Goal: Task Accomplishment & Management: Manage account settings

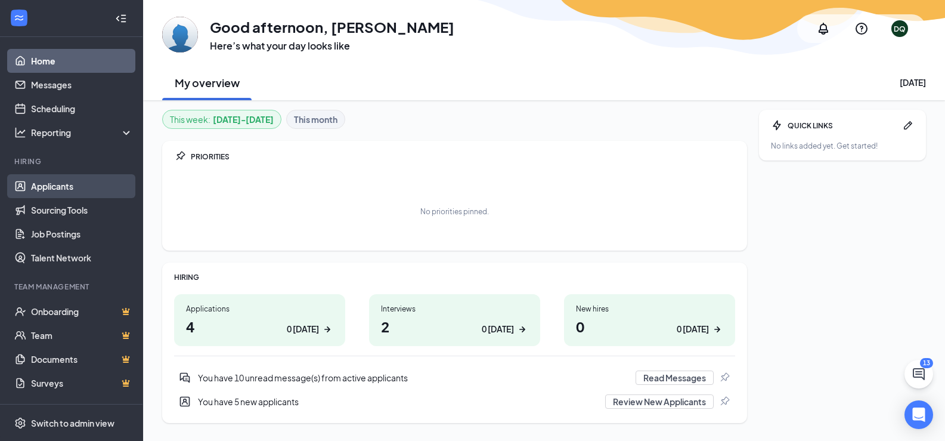
click at [56, 193] on link "Applicants" at bounding box center [82, 186] width 102 height 24
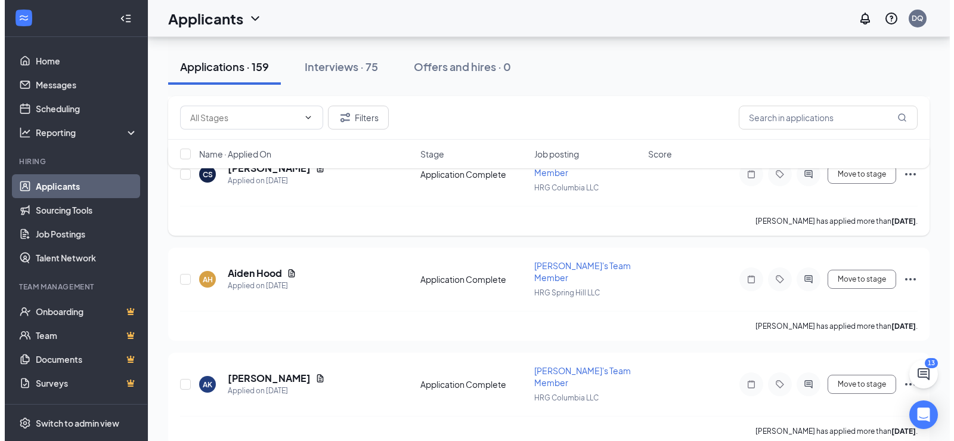
scroll to position [1252, 0]
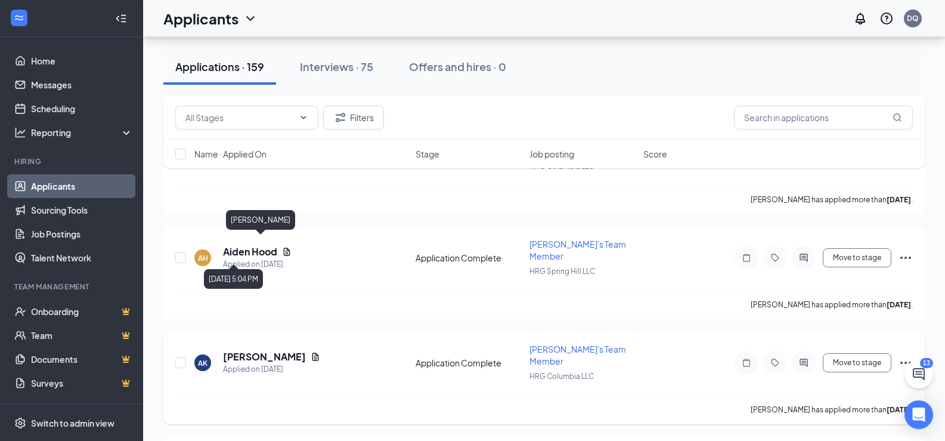
click at [270, 350] on h5 "[PERSON_NAME]" at bounding box center [264, 356] width 83 height 13
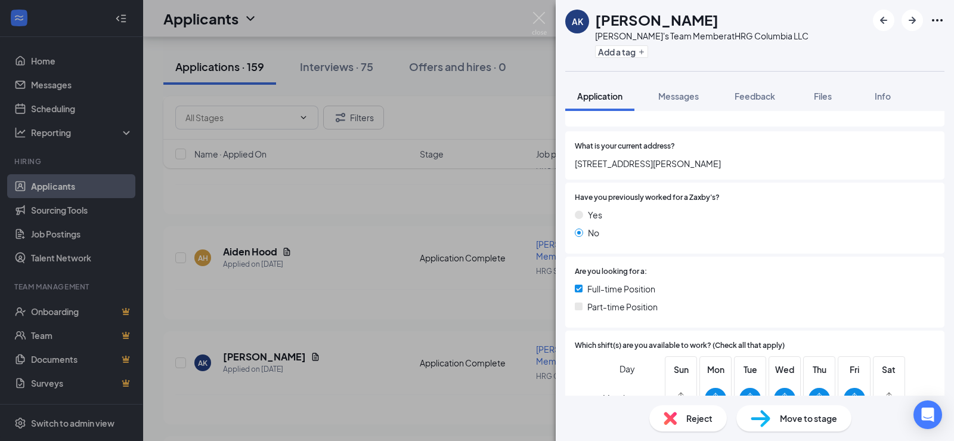
scroll to position [239, 0]
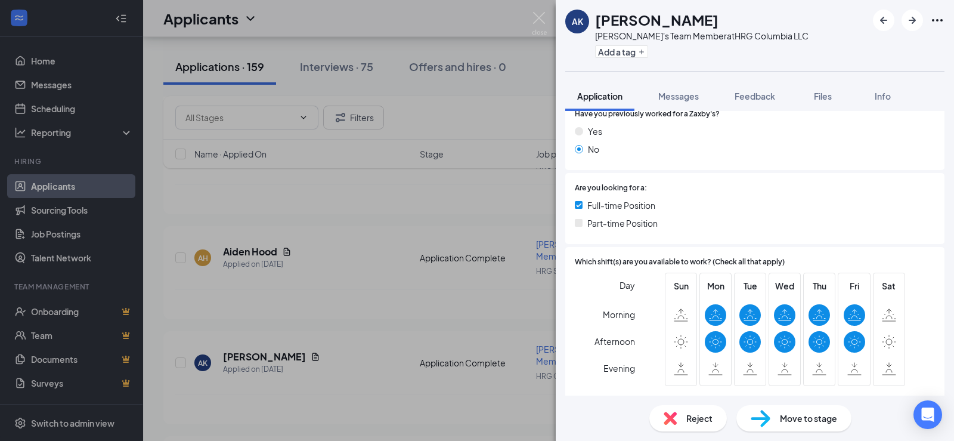
click at [374, 314] on div "AK [PERSON_NAME] [PERSON_NAME]'s Team Member at HRG Columbia LLC Add a tag Appl…" at bounding box center [477, 220] width 954 height 441
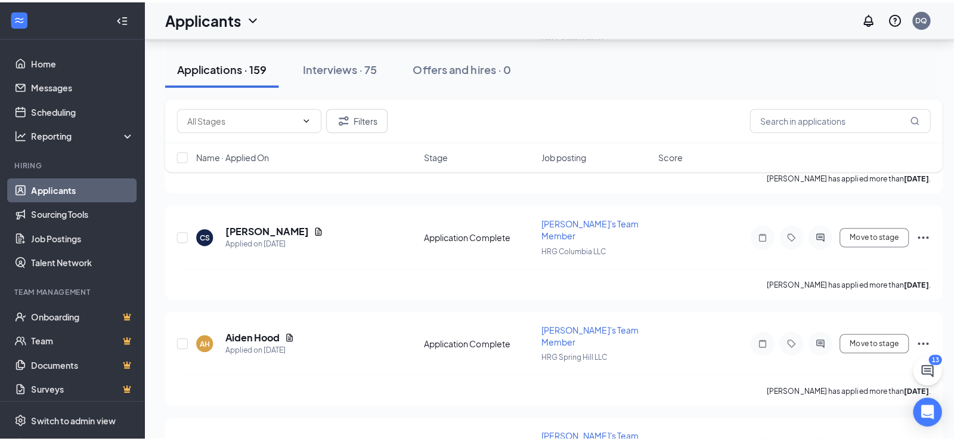
scroll to position [1133, 0]
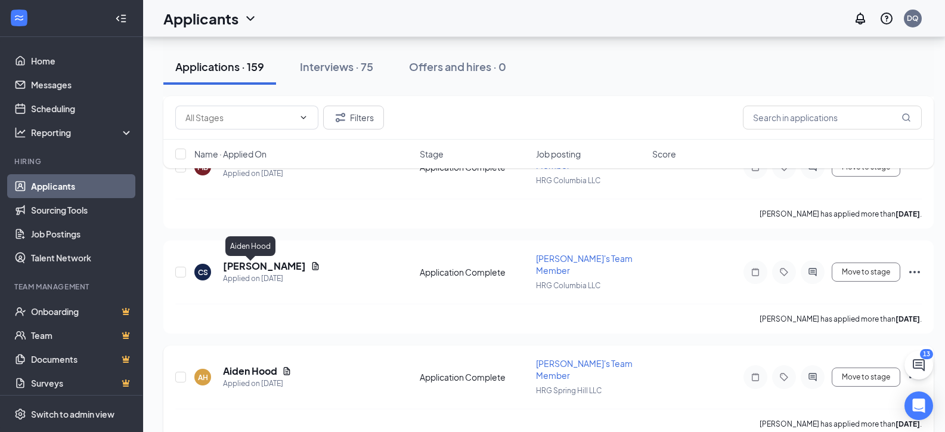
click at [269, 364] on h5 "Aiden Hood" at bounding box center [250, 370] width 54 height 13
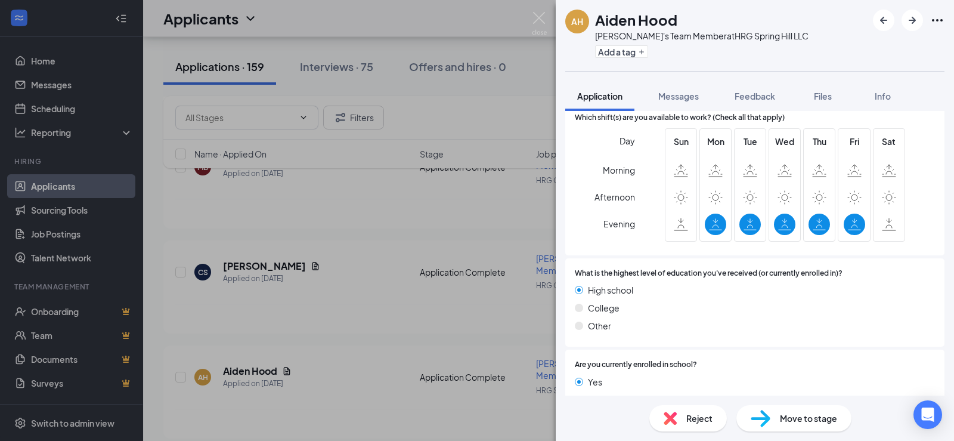
scroll to position [417, 0]
click at [336, 273] on div "AH Aiden Hood Zaxby's Team Member at HRG Spring Hill LLC Add a tag Application …" at bounding box center [477, 220] width 954 height 441
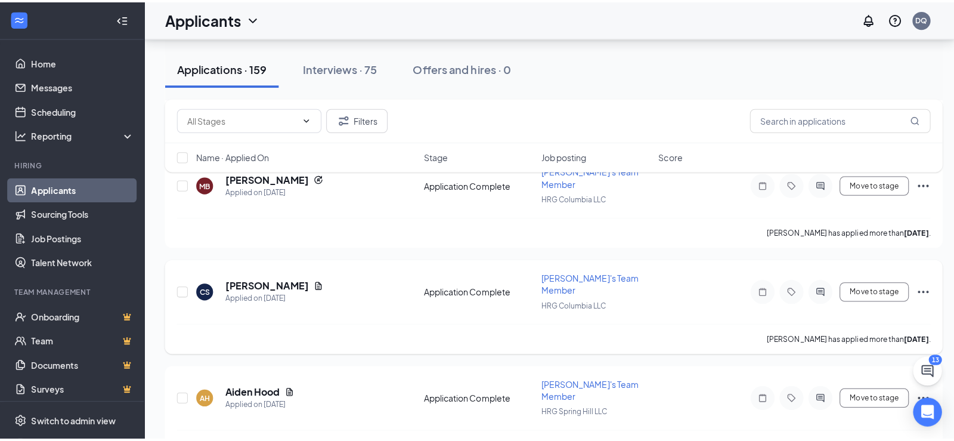
scroll to position [1073, 0]
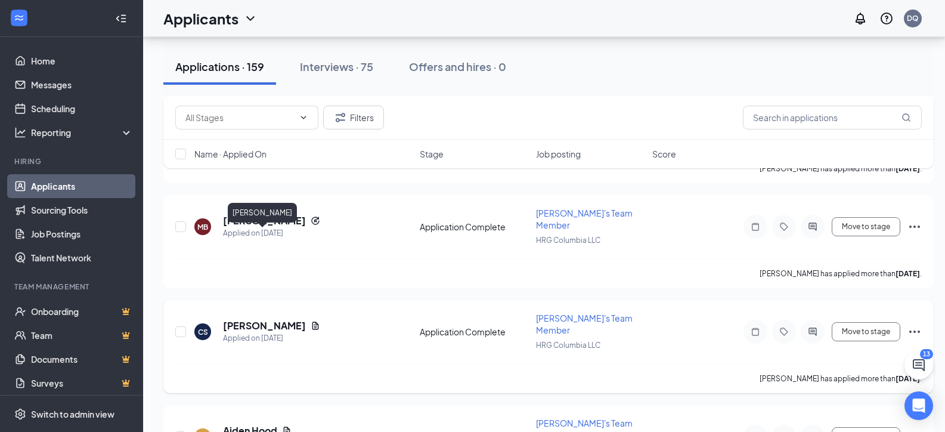
click at [270, 319] on h5 "[PERSON_NAME]" at bounding box center [264, 325] width 83 height 13
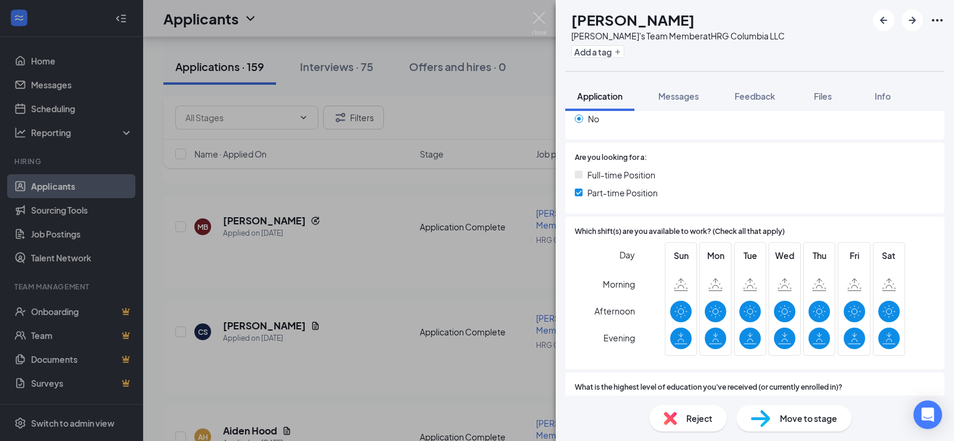
scroll to position [298, 0]
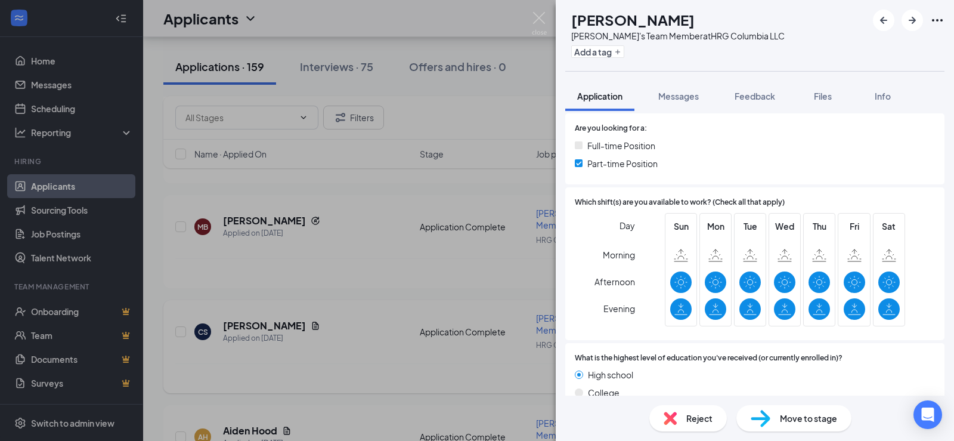
drag, startPoint x: 303, startPoint y: 259, endPoint x: 321, endPoint y: 264, distance: 19.1
click at [306, 259] on div "CS [PERSON_NAME]'s Team Member at HRG Columbia LLC Add a tag Application Messag…" at bounding box center [477, 220] width 954 height 441
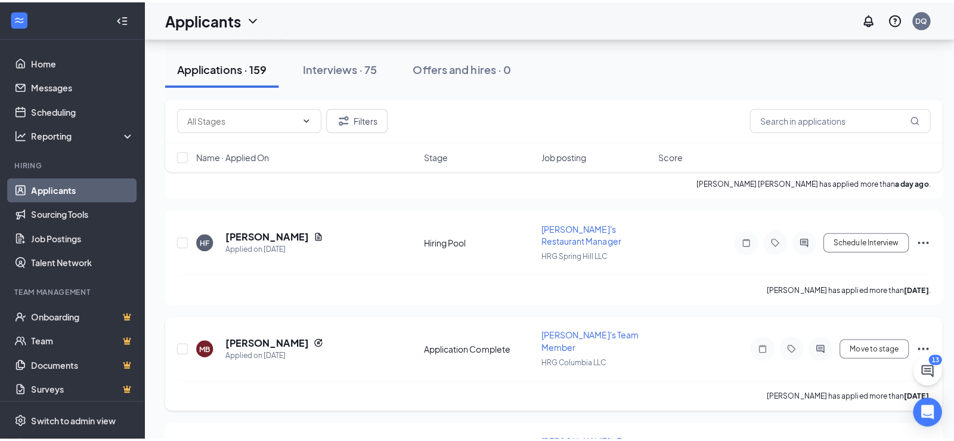
scroll to position [954, 0]
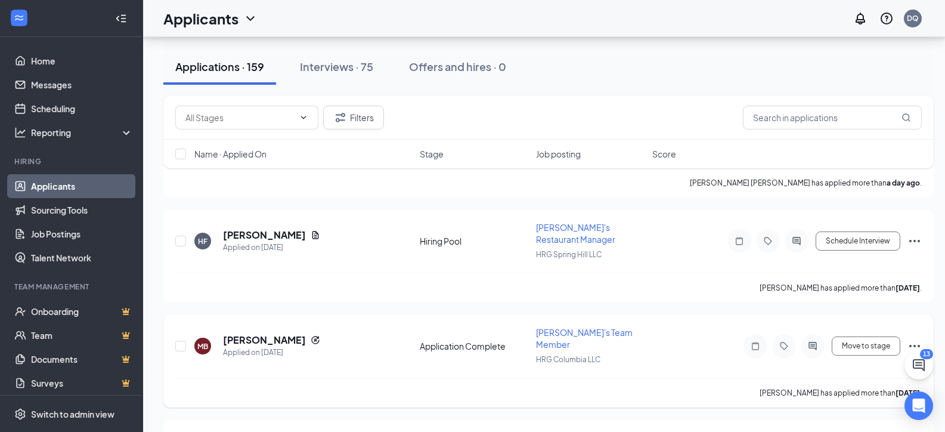
click at [283, 326] on div "MB [PERSON_NAME] Applied on [DATE] Application Complete Zaxby's Team Member HRG…" at bounding box center [548, 351] width 747 height 51
click at [292, 333] on h5 "[PERSON_NAME]" at bounding box center [264, 339] width 83 height 13
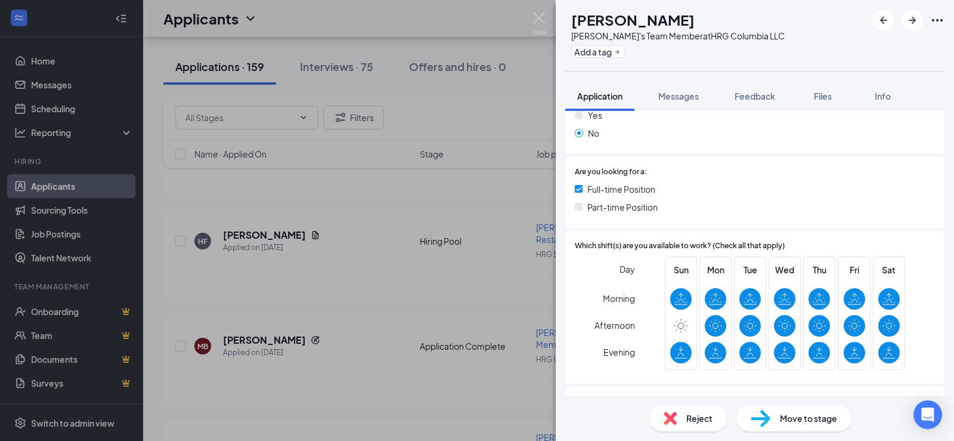
scroll to position [298, 0]
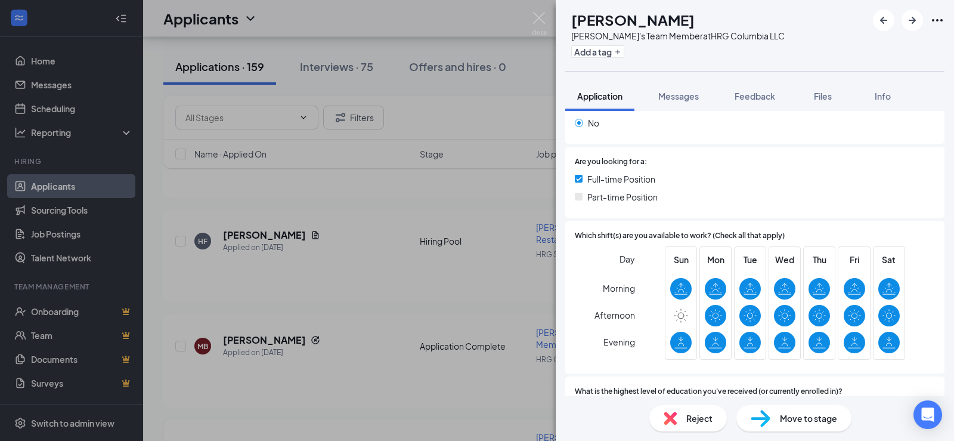
drag, startPoint x: 368, startPoint y: 377, endPoint x: 357, endPoint y: 352, distance: 27.2
click at [370, 377] on div "MB [PERSON_NAME]'s Team Member at HRG Columbia LLC Add a tag Application Messag…" at bounding box center [477, 220] width 954 height 441
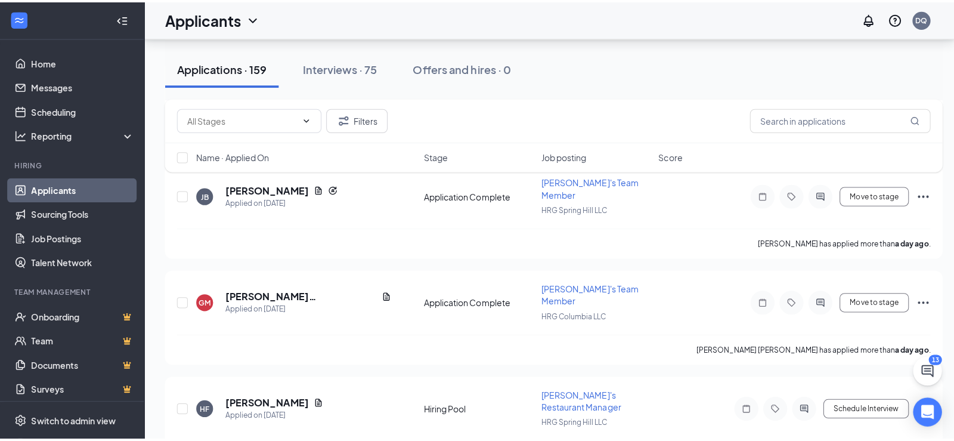
scroll to position [775, 0]
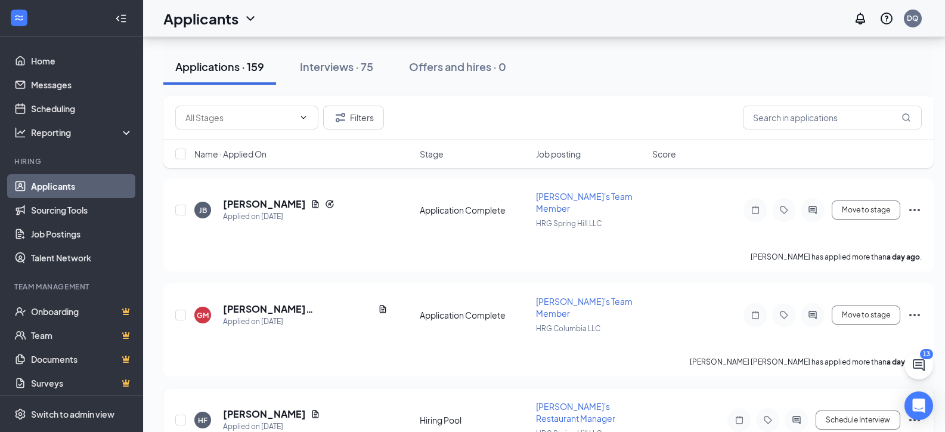
click at [274, 400] on div "HF [PERSON_NAME] Applied on [DATE] Hiring Pool Zaxby's Restaurant Manager HRG S…" at bounding box center [548, 425] width 747 height 51
click at [280, 407] on h5 "[PERSON_NAME]" at bounding box center [264, 413] width 83 height 13
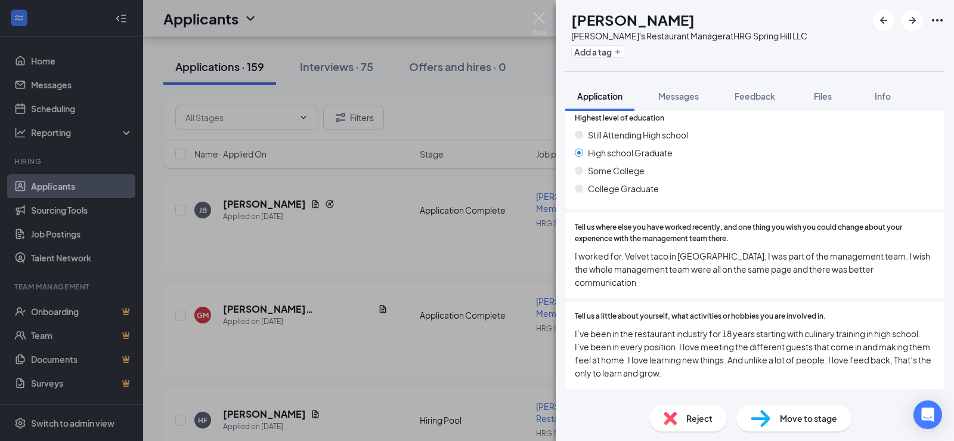
scroll to position [477, 0]
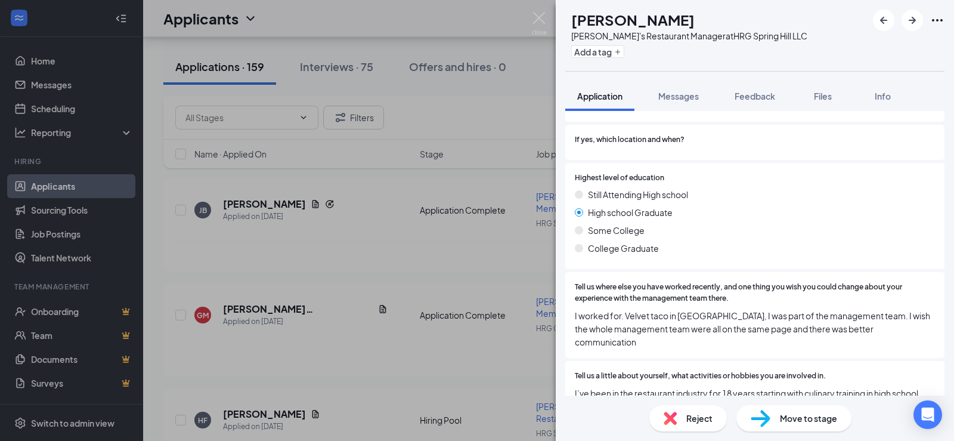
click at [389, 209] on div "HF [PERSON_NAME]'s Restaurant Manager at [GEOGRAPHIC_DATA] LLC Add a tag Applic…" at bounding box center [477, 220] width 954 height 441
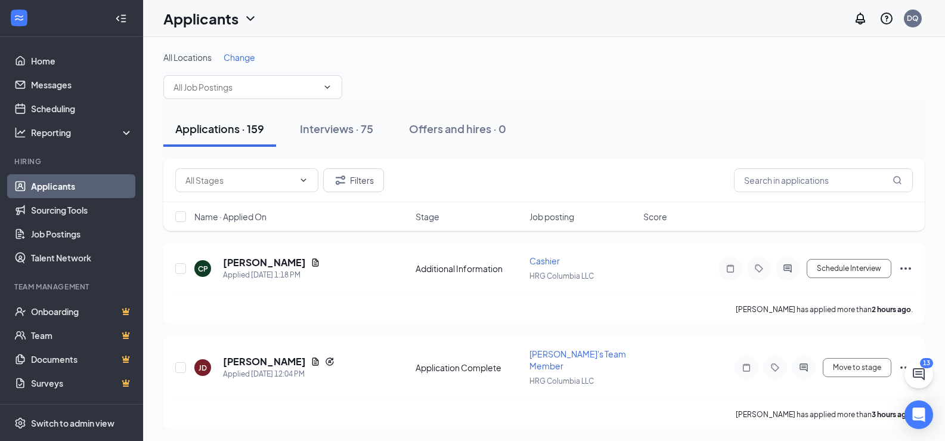
click at [247, 60] on span "Change" at bounding box center [240, 57] width 32 height 11
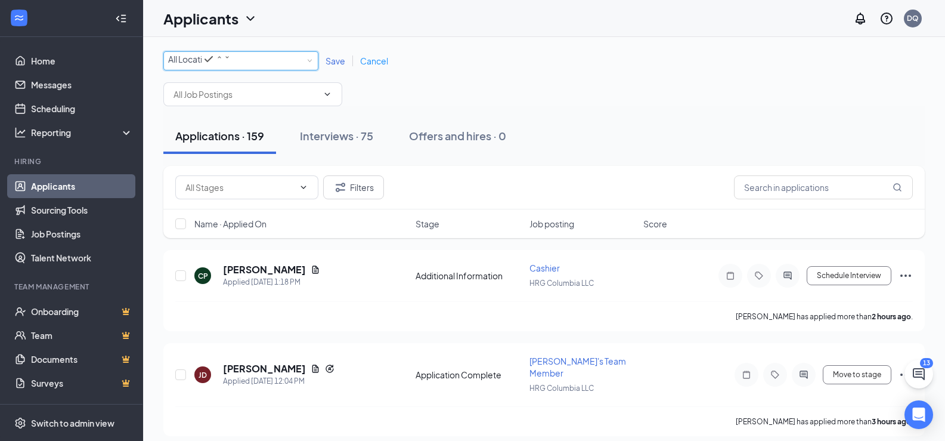
click at [231, 66] on div "All Locations" at bounding box center [199, 59] width 63 height 14
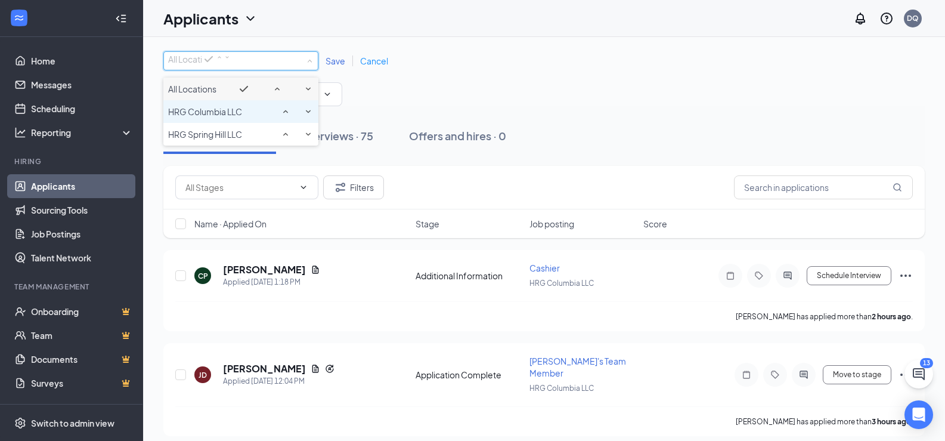
click at [255, 119] on div "HRG Columbia LLC" at bounding box center [241, 111] width 146 height 14
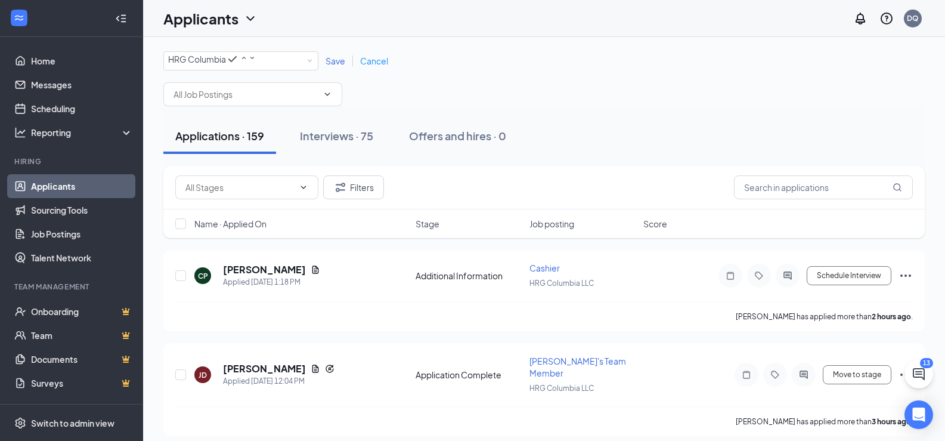
click at [332, 61] on span "Save" at bounding box center [336, 60] width 20 height 11
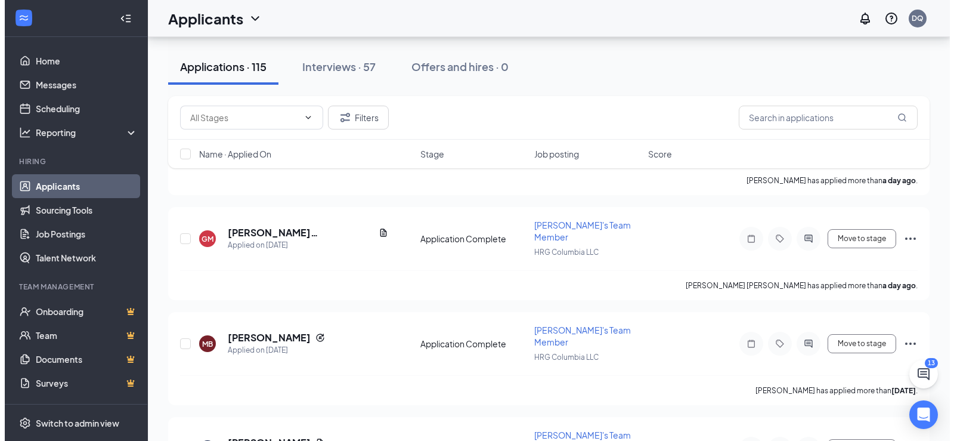
scroll to position [477, 0]
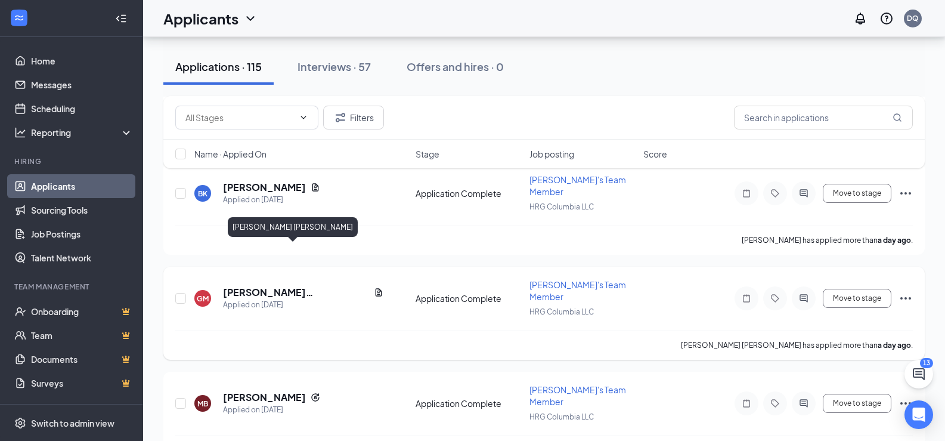
click at [264, 286] on h5 "[PERSON_NAME] [PERSON_NAME]" at bounding box center [296, 292] width 146 height 13
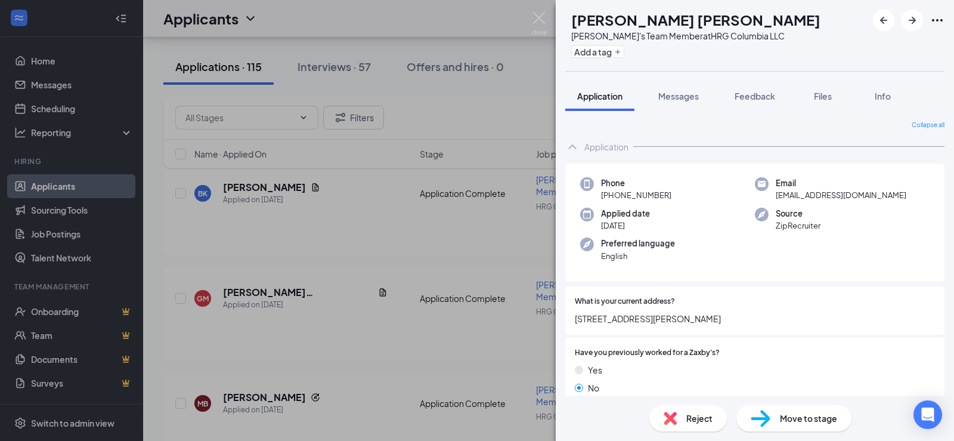
click at [273, 301] on div "[PERSON_NAME] Zaxby's Team Member at HRG Columbia LLC Add a tag Application Mes…" at bounding box center [477, 220] width 954 height 441
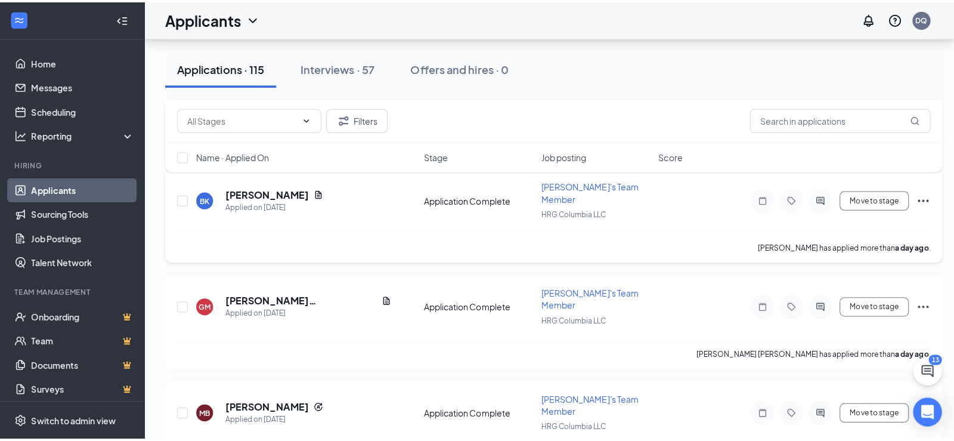
scroll to position [358, 0]
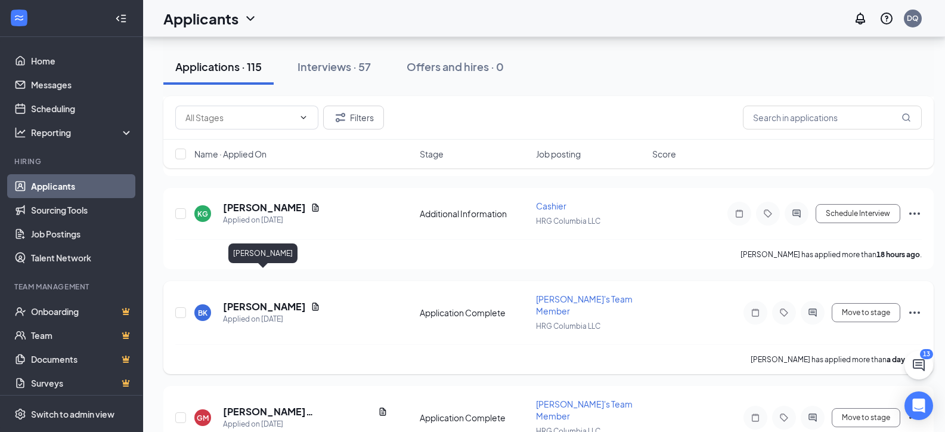
click at [265, 300] on h5 "[PERSON_NAME]" at bounding box center [264, 306] width 83 height 13
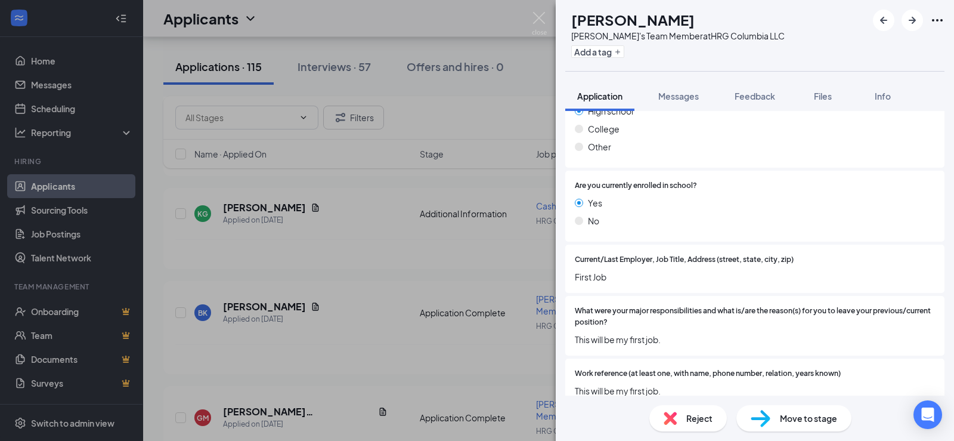
scroll to position [593, 0]
drag, startPoint x: 257, startPoint y: 171, endPoint x: 213, endPoint y: 202, distance: 53.1
click at [257, 172] on div "[PERSON_NAME]'s Team Member at HRG Columbia LLC Add a tag Application Messages …" at bounding box center [477, 220] width 954 height 441
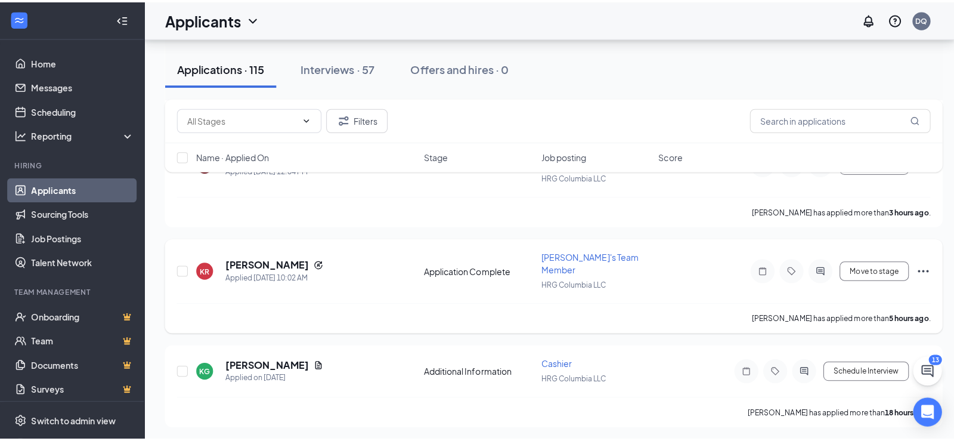
scroll to position [179, 0]
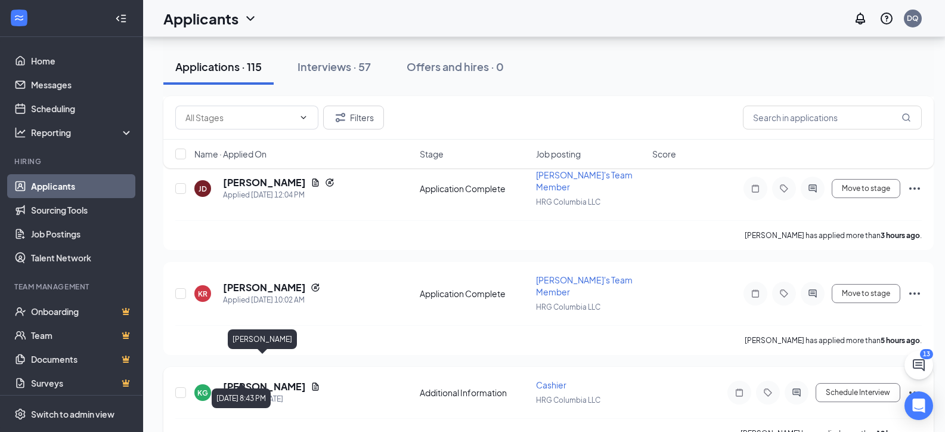
click at [272, 380] on h5 "[PERSON_NAME]" at bounding box center [264, 386] width 83 height 13
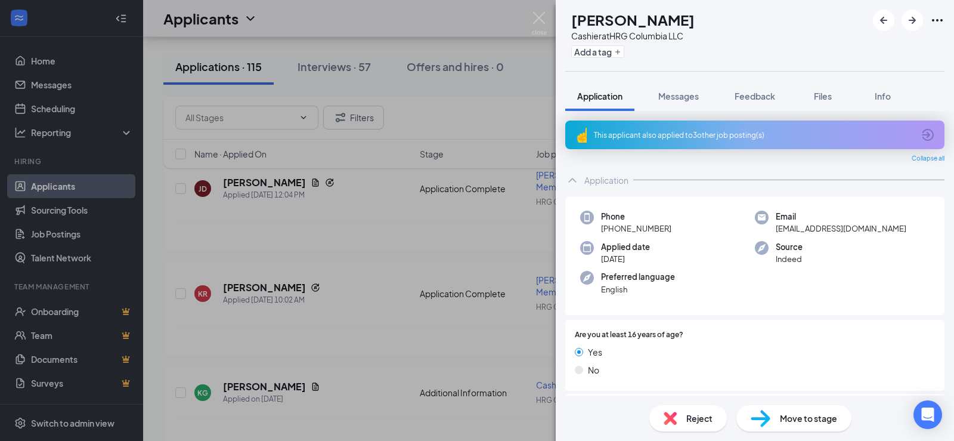
scroll to position [166, 0]
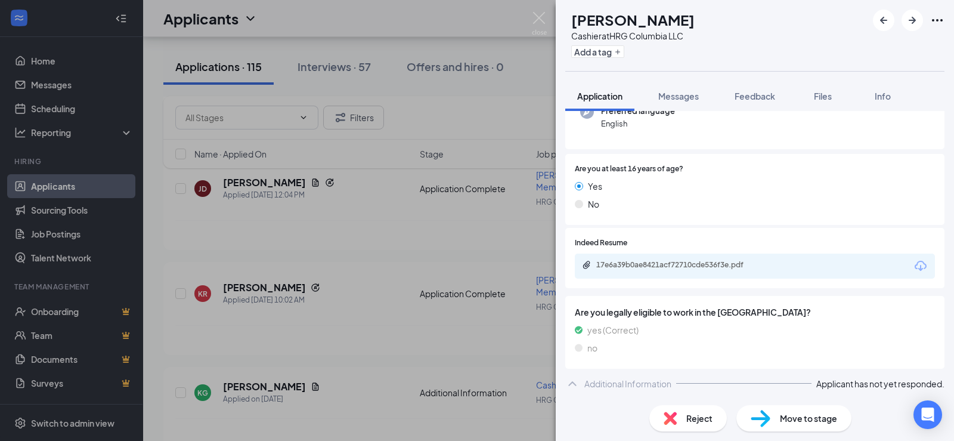
click at [373, 355] on div "KG [PERSON_NAME] at HRG Columbia LLC Add a tag Application Messages Feedback Fi…" at bounding box center [477, 220] width 954 height 441
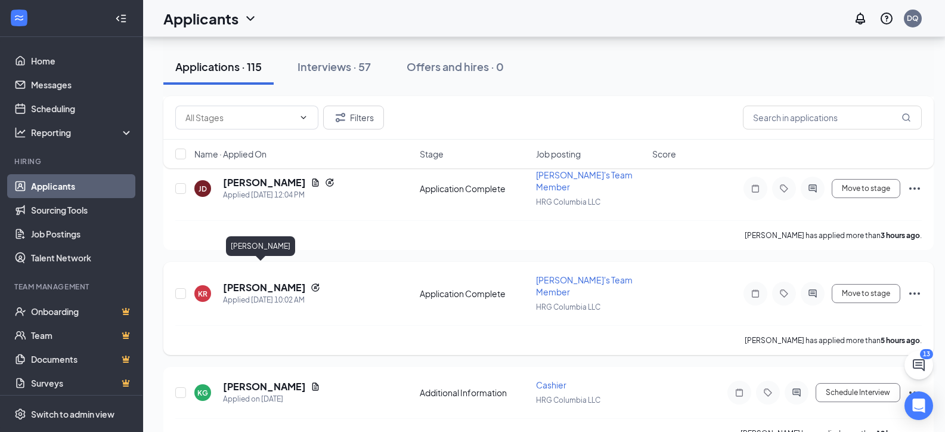
click at [264, 281] on h5 "[PERSON_NAME]" at bounding box center [264, 287] width 83 height 13
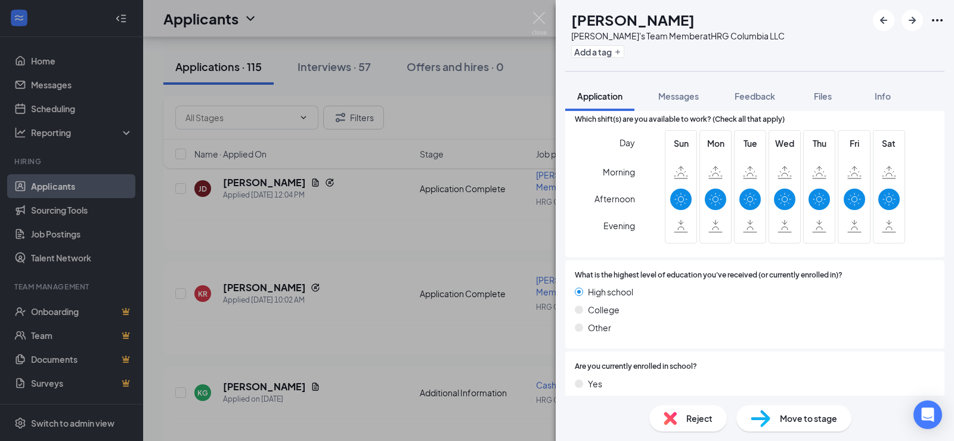
scroll to position [417, 0]
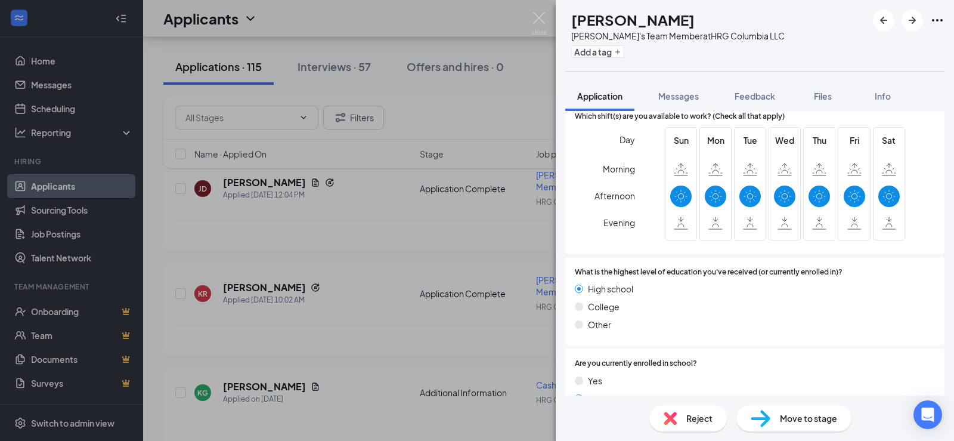
click at [262, 196] on div "KR [PERSON_NAME] Zaxby's Team Member at HRG Columbia LLC Add a tag Application …" at bounding box center [477, 220] width 954 height 441
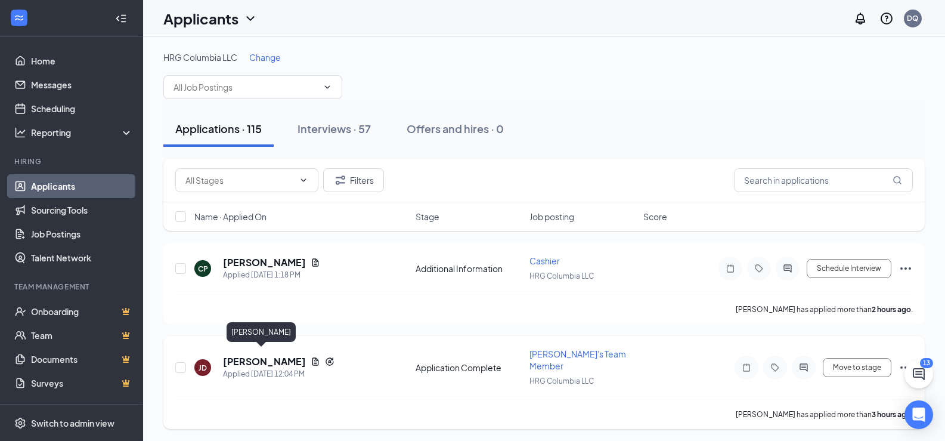
click at [249, 355] on h5 "[PERSON_NAME]" at bounding box center [264, 361] width 83 height 13
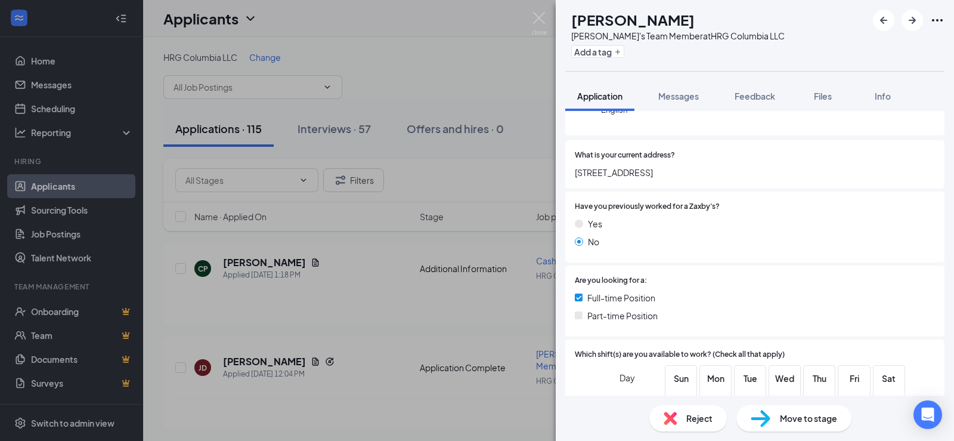
scroll to position [358, 0]
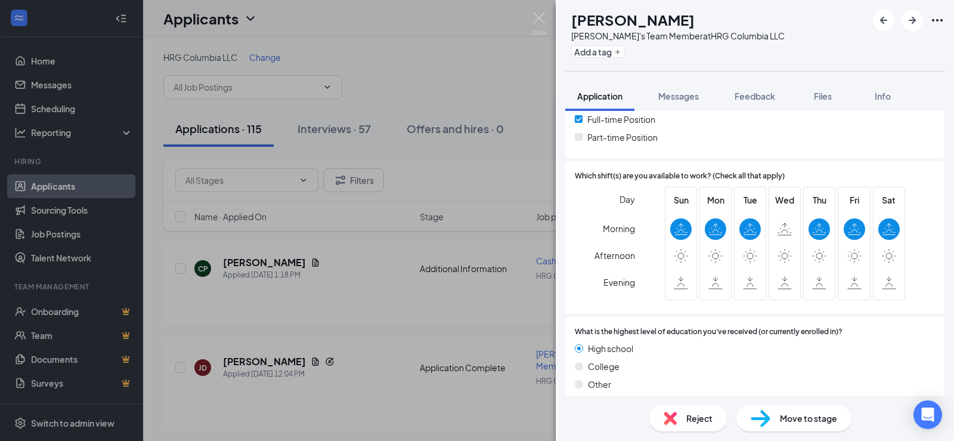
click at [299, 408] on div "[PERSON_NAME]'s Team Member at HRG Columbia LLC Add a tag Application Messages …" at bounding box center [477, 220] width 954 height 441
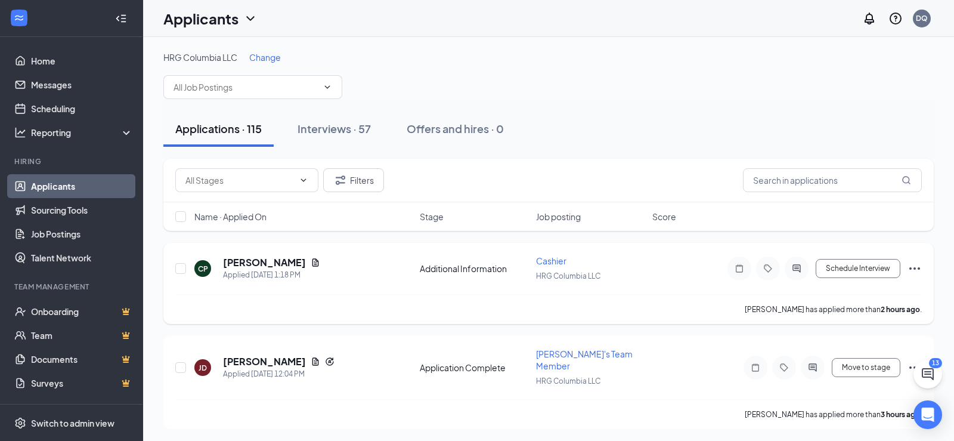
drag, startPoint x: 257, startPoint y: 263, endPoint x: 268, endPoint y: 248, distance: 18.7
click at [257, 264] on h5 "[PERSON_NAME]" at bounding box center [264, 262] width 83 height 13
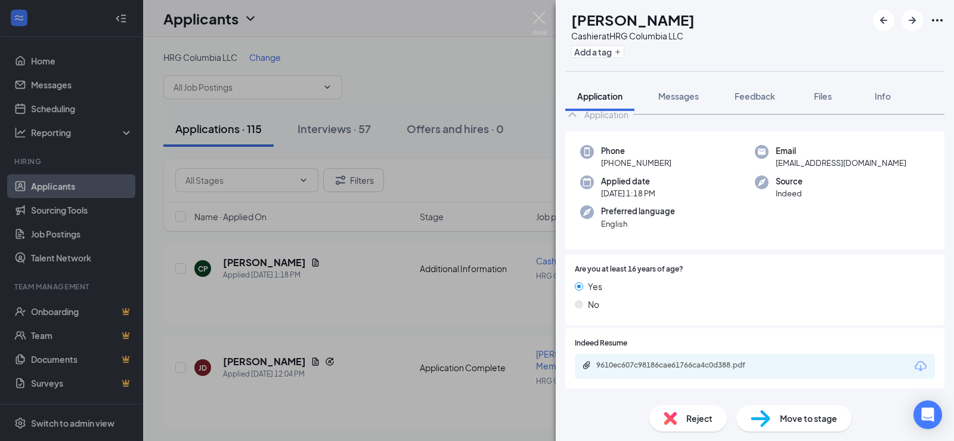
scroll to position [132, 0]
